Goal: Information Seeking & Learning: Check status

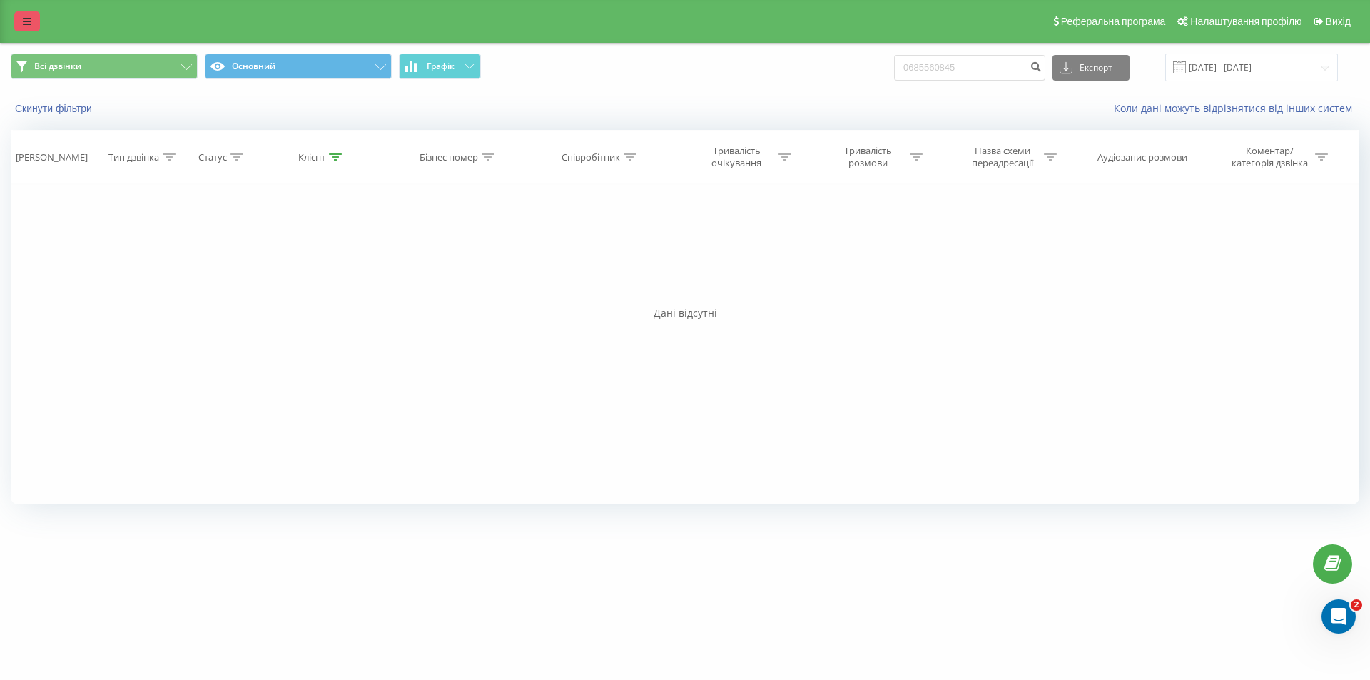
click at [25, 14] on link at bounding box center [27, 21] width 26 height 20
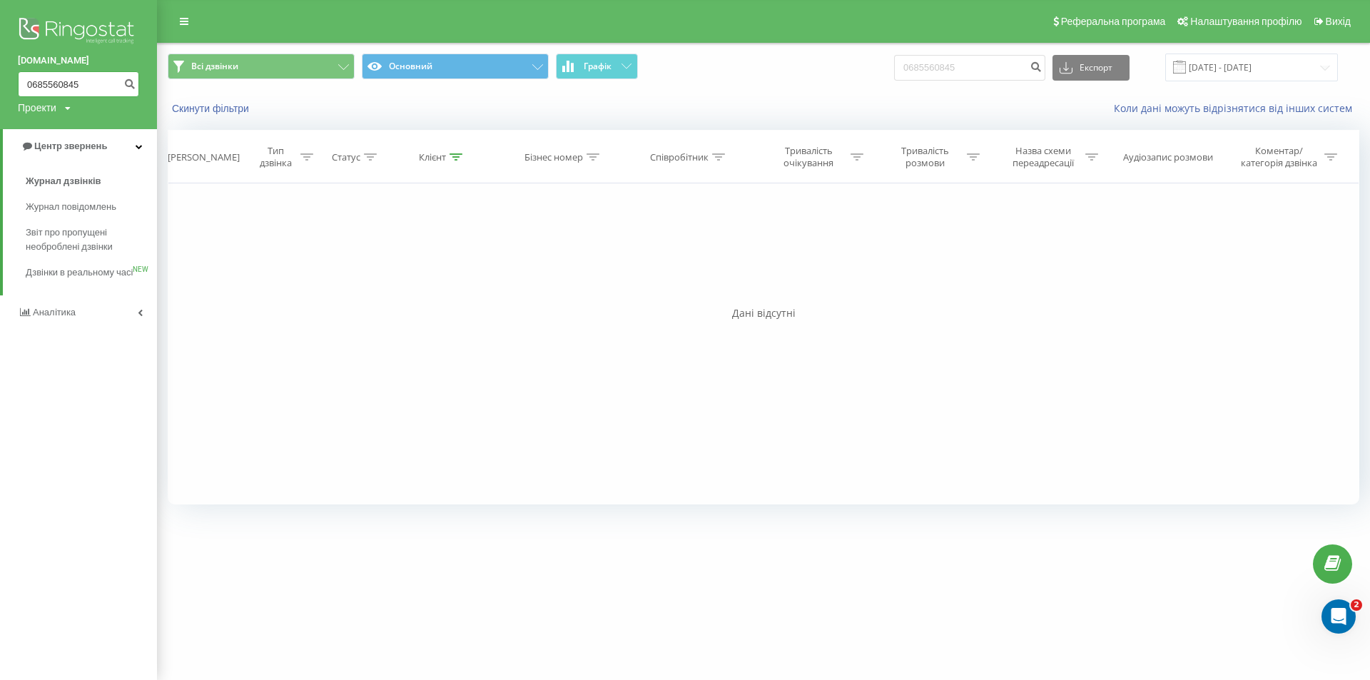
drag, startPoint x: 98, startPoint y: 89, endPoint x: 0, endPoint y: 78, distance: 99.1
click at [0, 78] on div "[DOMAIN_NAME] 0685560845 Проекти [DOMAIN_NAME]" at bounding box center [78, 64] width 157 height 129
paste input "8846178"
type input "0688846178"
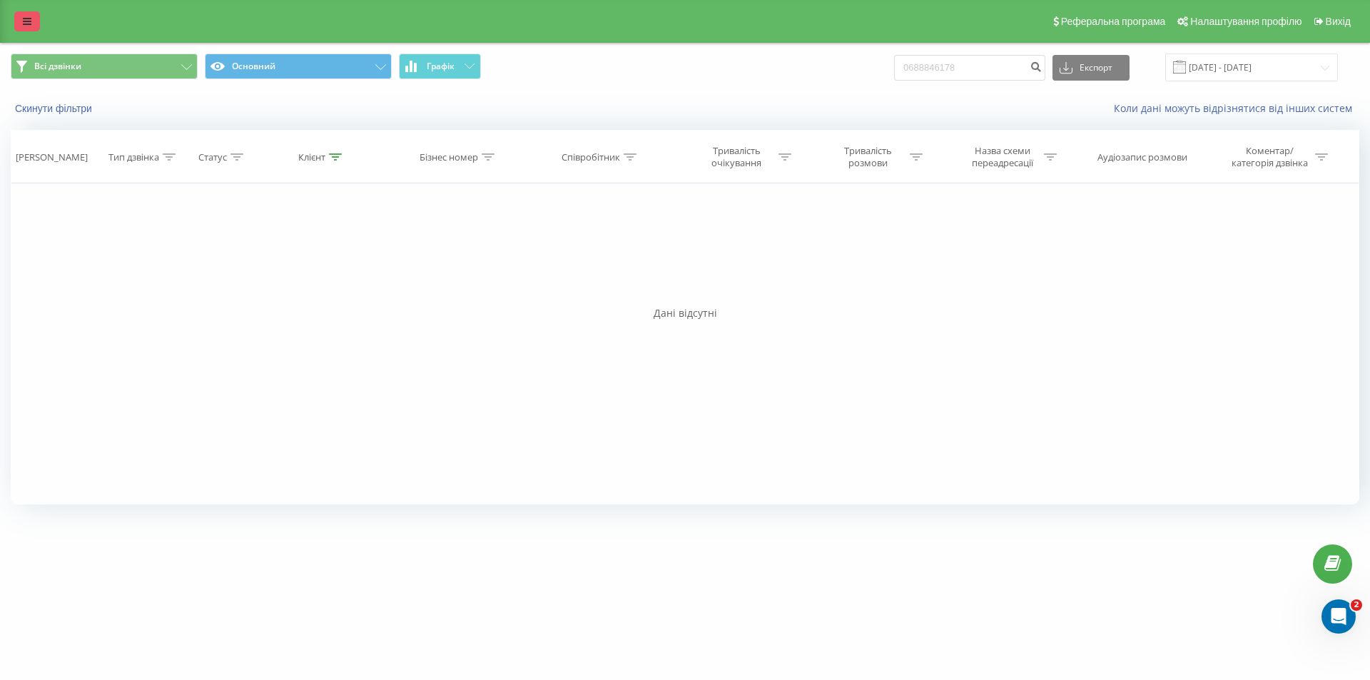
click at [23, 28] on link at bounding box center [27, 21] width 26 height 20
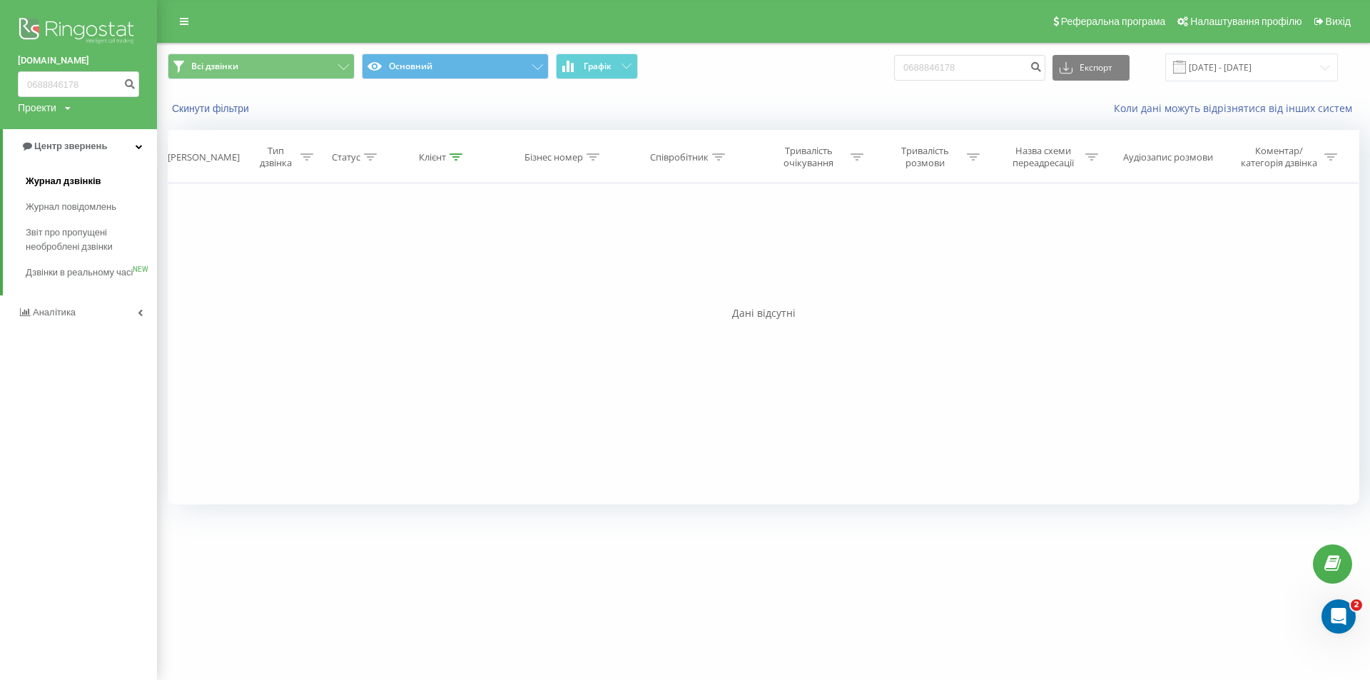
click at [85, 178] on span "Журнал дзвінків" at bounding box center [64, 181] width 76 height 14
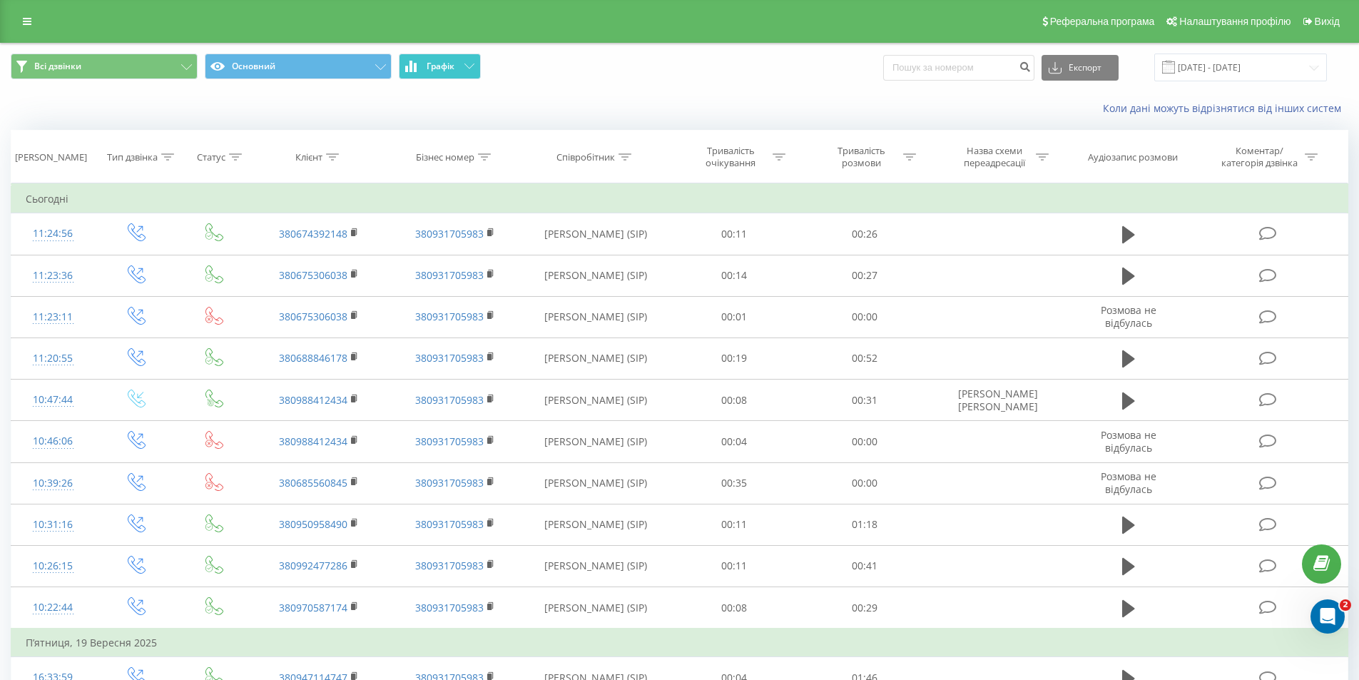
click at [462, 72] on button "Графік" at bounding box center [440, 67] width 82 height 26
